Goal: Learn about a topic

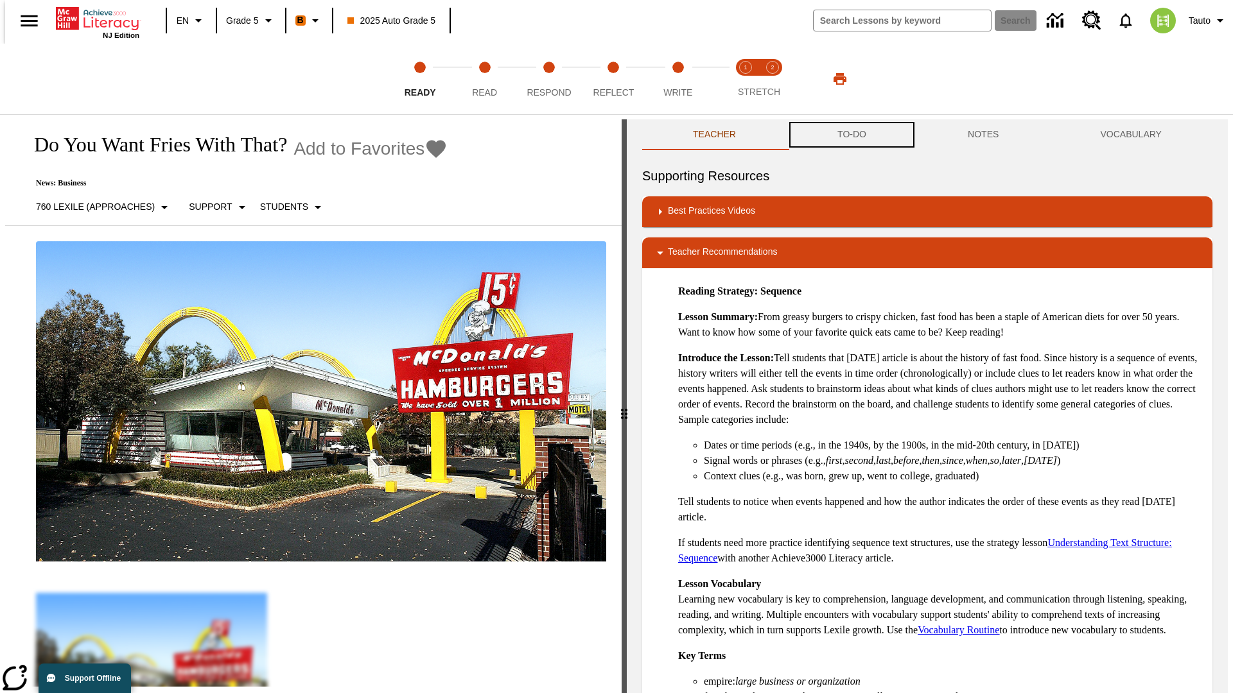
click at [851, 135] on button "TO-DO" at bounding box center [851, 134] width 130 height 31
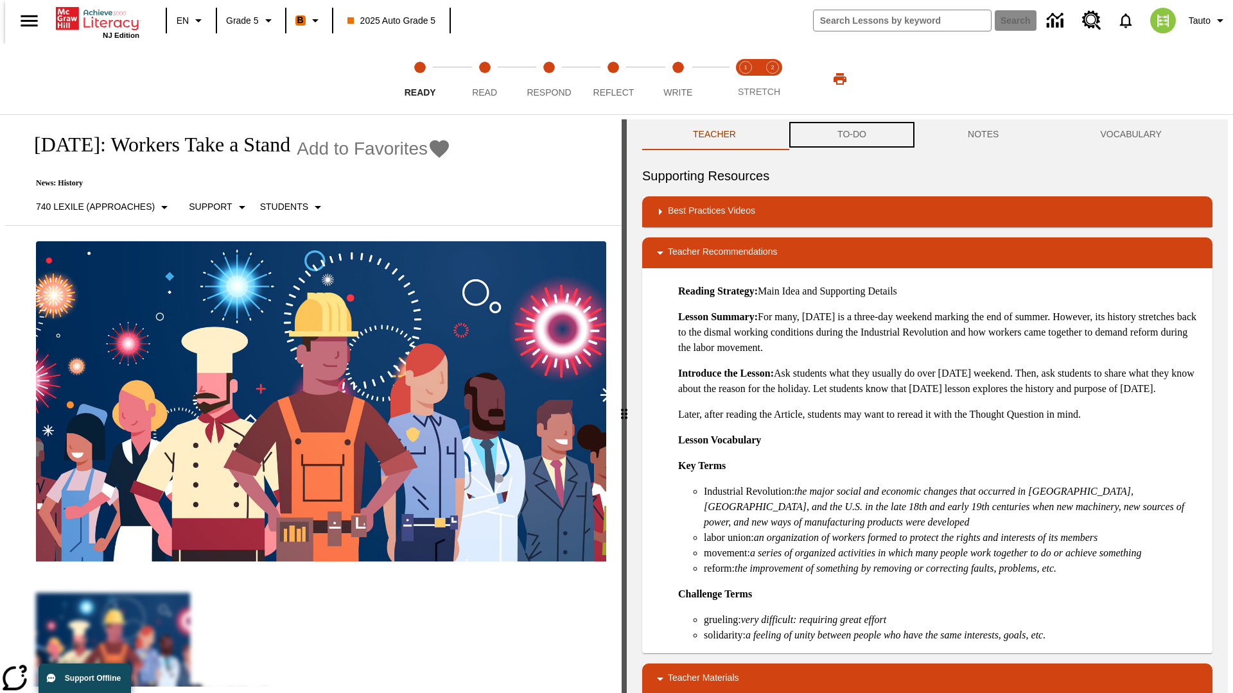
click at [851, 135] on button "TO-DO" at bounding box center [851, 134] width 130 height 31
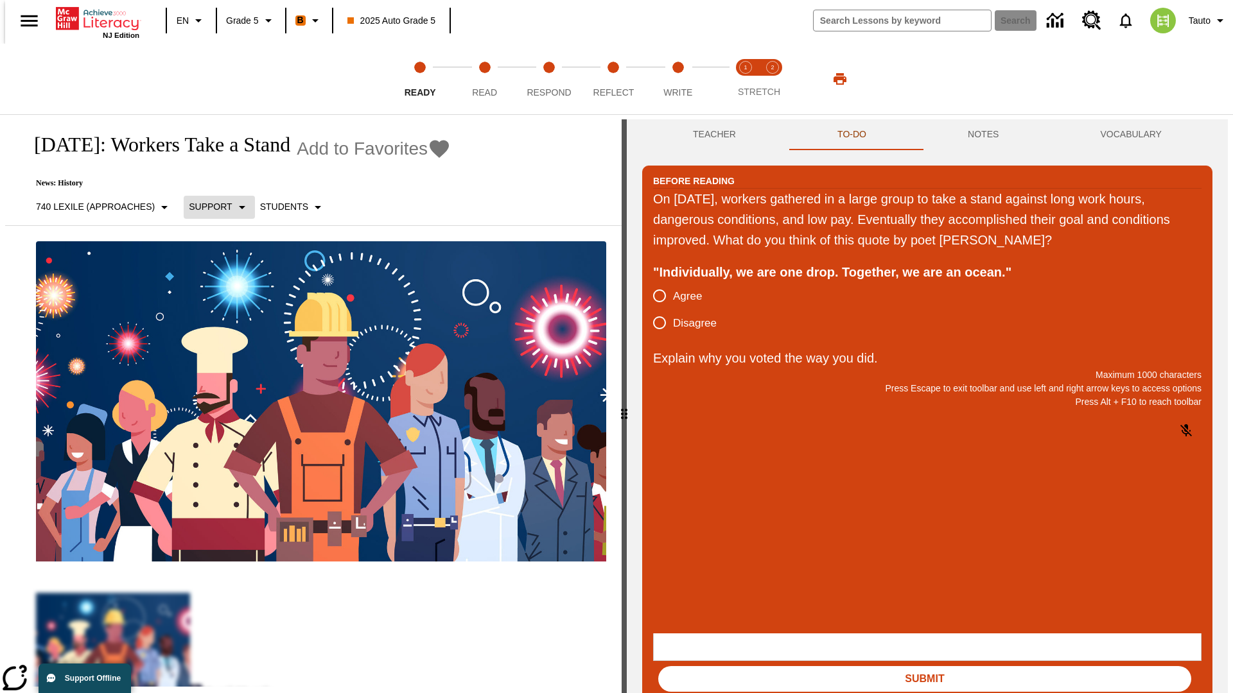
click at [212, 207] on p "Support" at bounding box center [210, 206] width 43 height 13
click at [226, 282] on p "Support" at bounding box center [226, 281] width 76 height 13
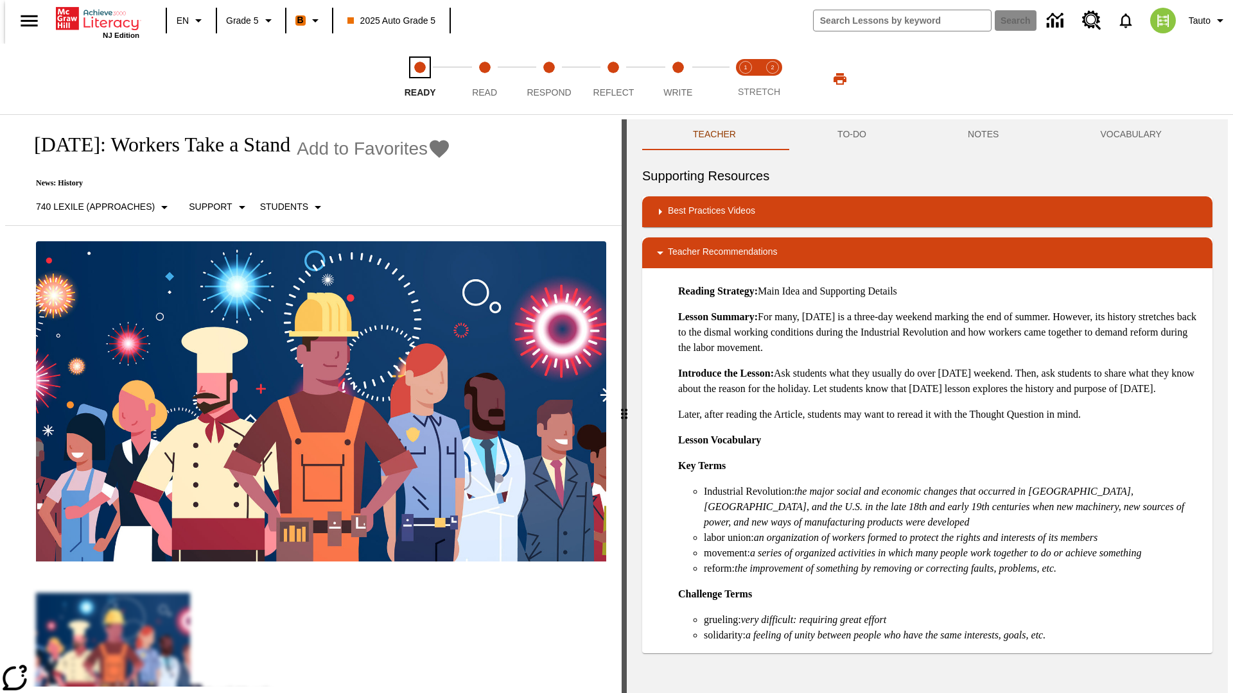
click at [420, 79] on span "Ready" at bounding box center [419, 87] width 31 height 23
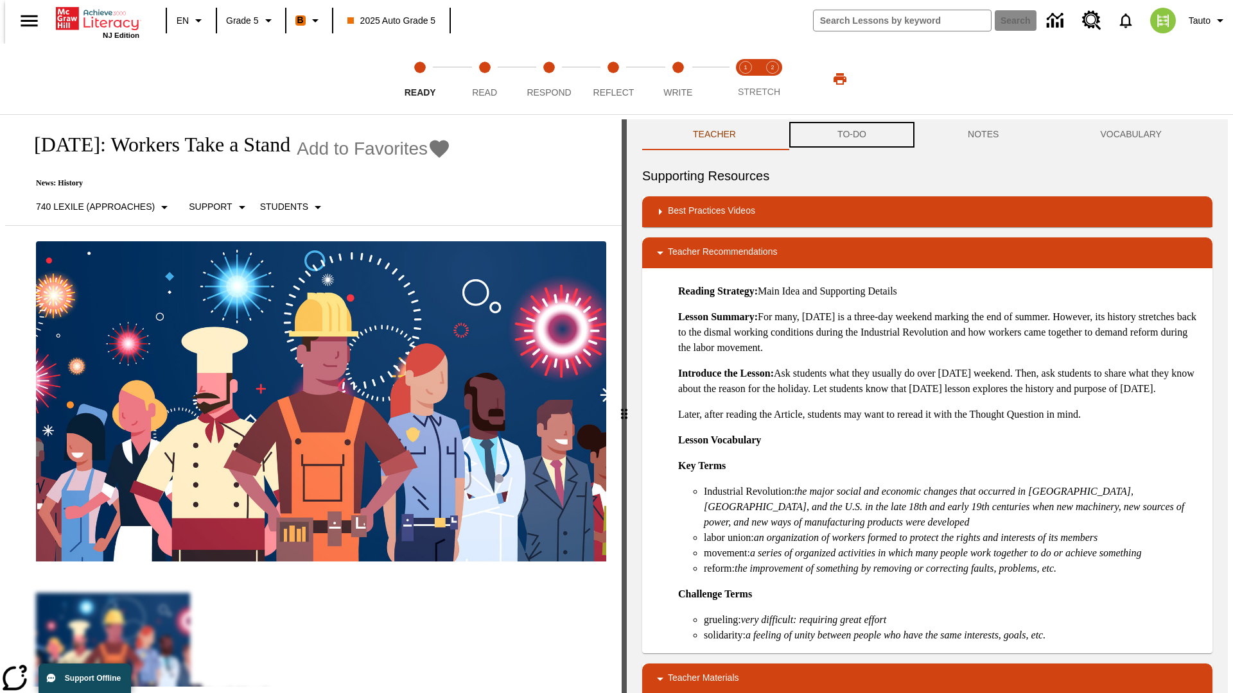
click at [851, 135] on button "TO-DO" at bounding box center [851, 134] width 130 height 31
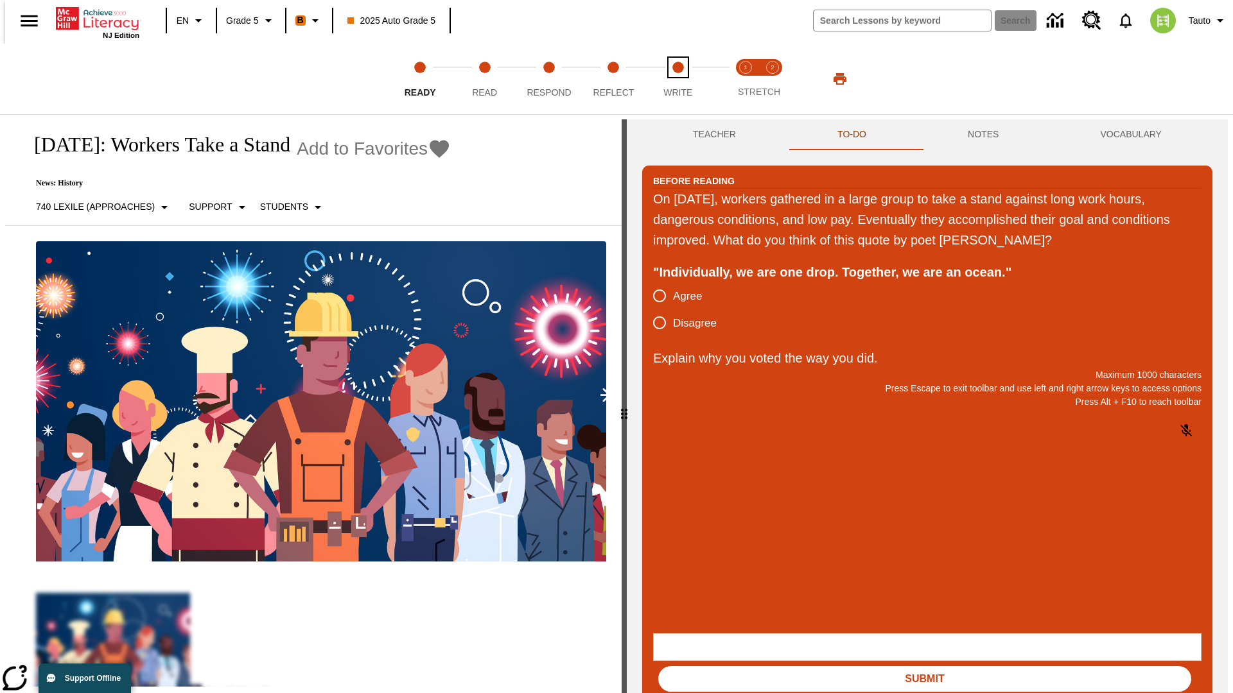
click at [677, 79] on span "Write" at bounding box center [677, 87] width 29 height 23
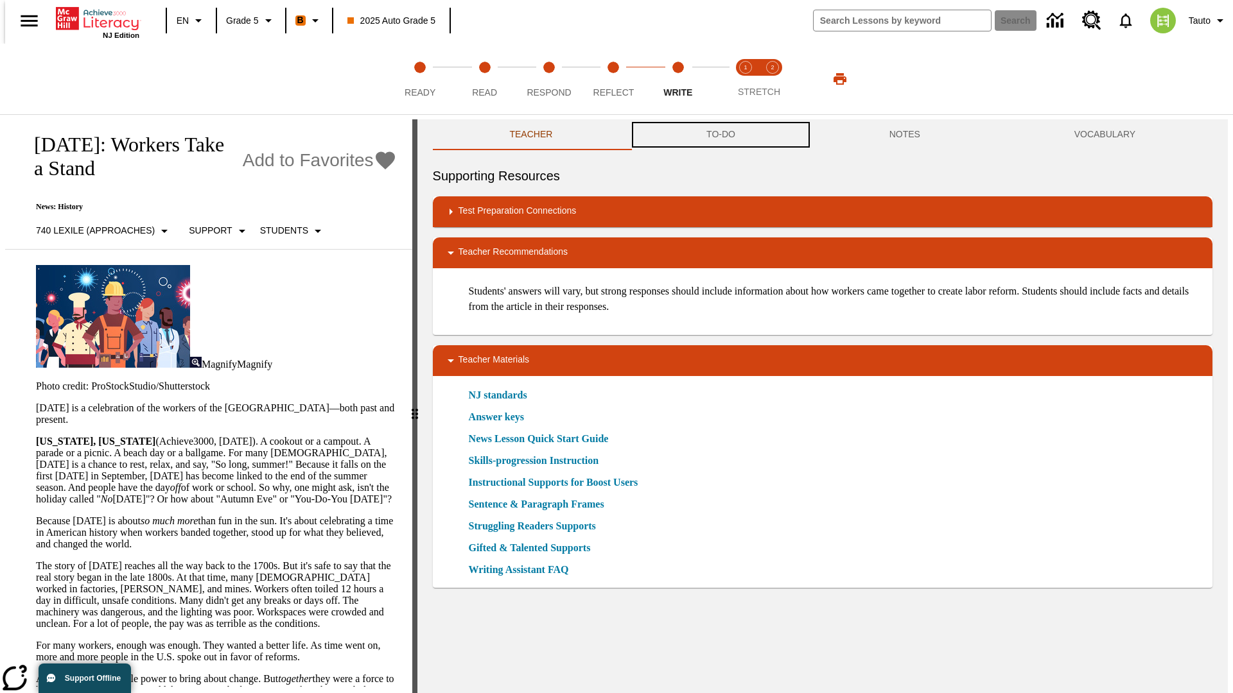
scroll to position [1, 0]
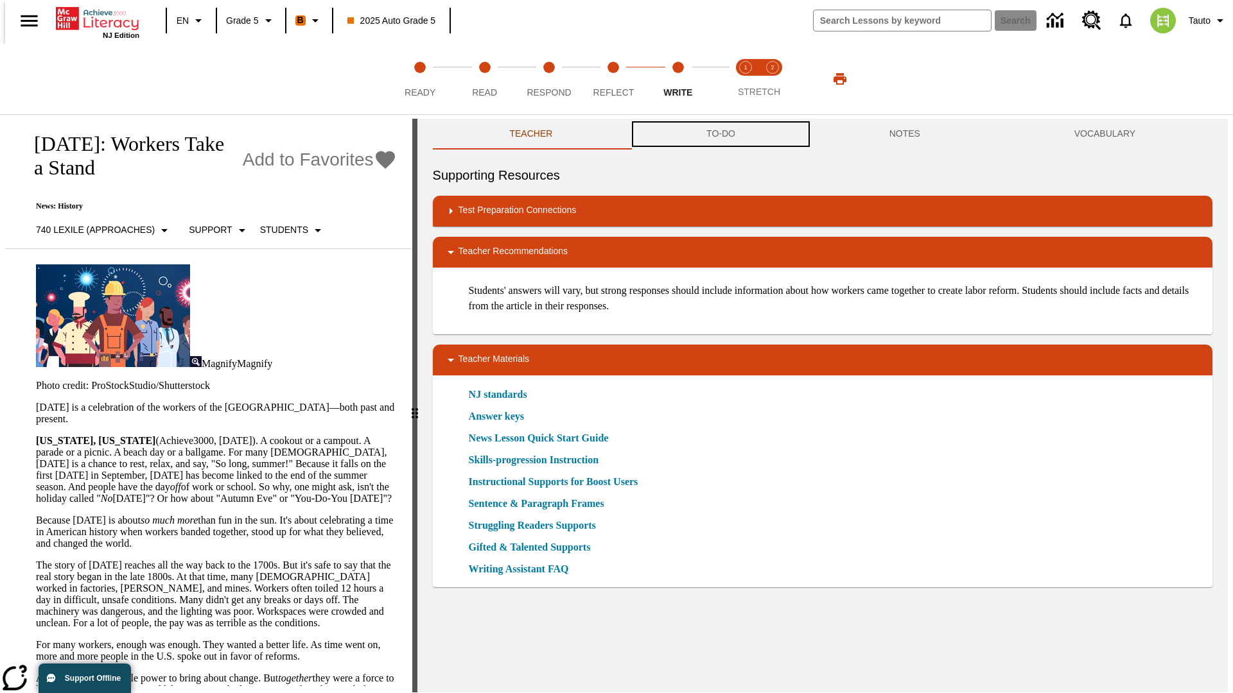
click at [720, 135] on button "TO-DO" at bounding box center [720, 134] width 183 height 31
